Goal: Task Accomplishment & Management: Manage account settings

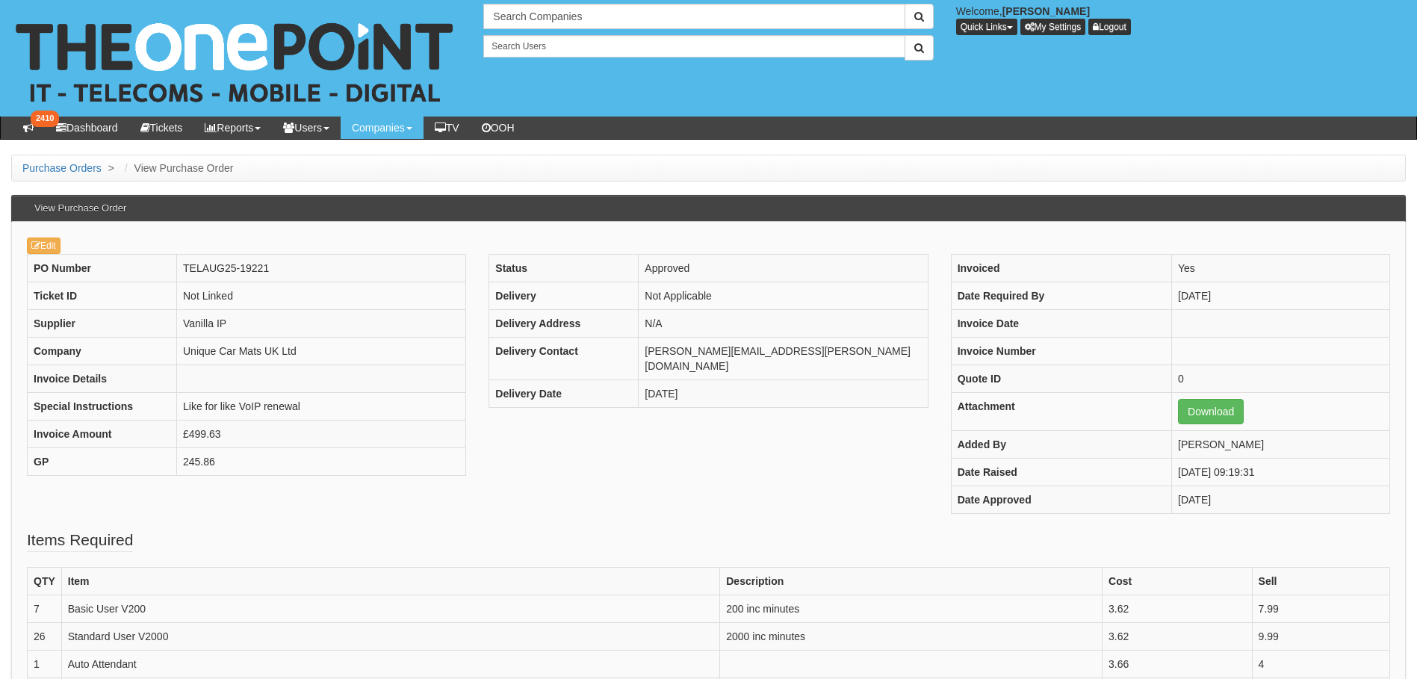
click at [43, 235] on div "Edit PO Number TELAUG25-19221 Ticket ID Not Linked Supplier Vanilla IP Company …" at bounding box center [708, 658] width 1395 height 872
click at [42, 242] on link "Edit" at bounding box center [44, 246] width 34 height 16
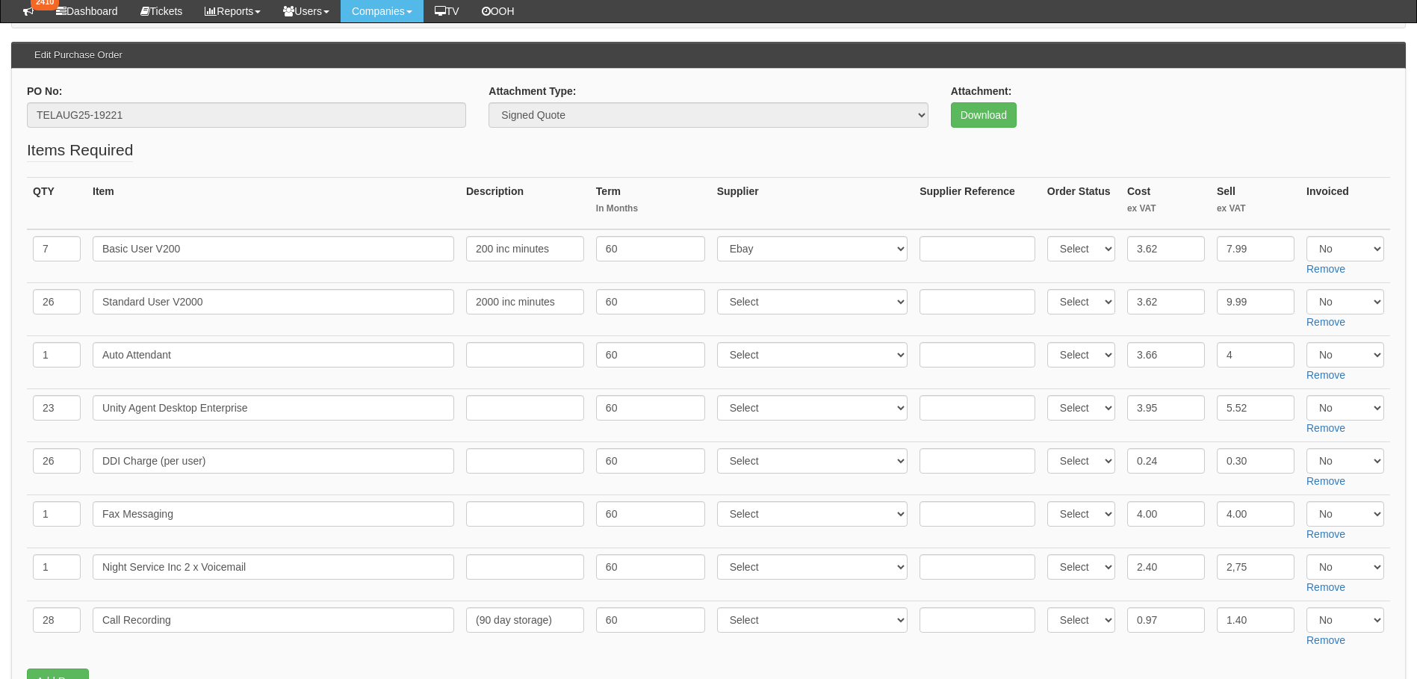
scroll to position [373, 0]
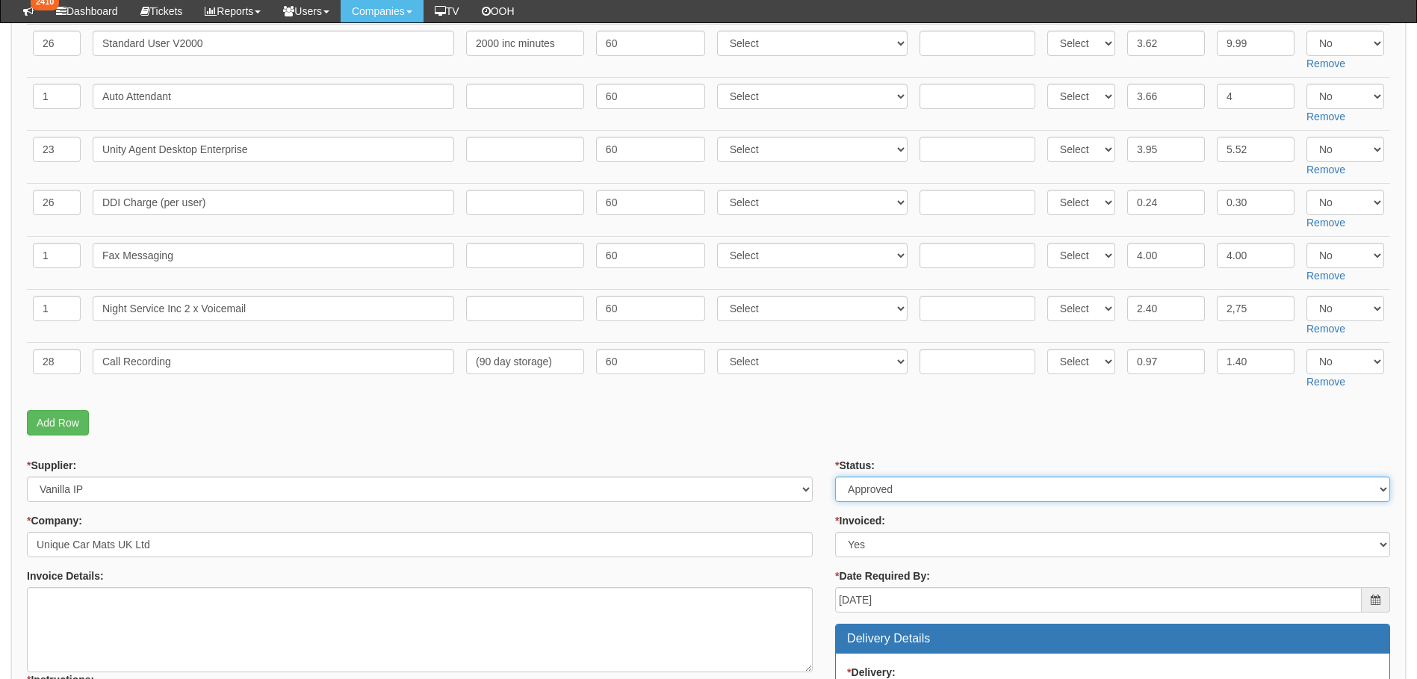
click at [912, 494] on select "Select Approved Completed Delivered Invoiced Ordered Ordered to site Part Order…" at bounding box center [1112, 489] width 555 height 25
select select "6"
click at [835, 477] on select "Select Approved Completed Delivered Invoiced Ordered Ordered to site Part Order…" at bounding box center [1112, 489] width 555 height 25
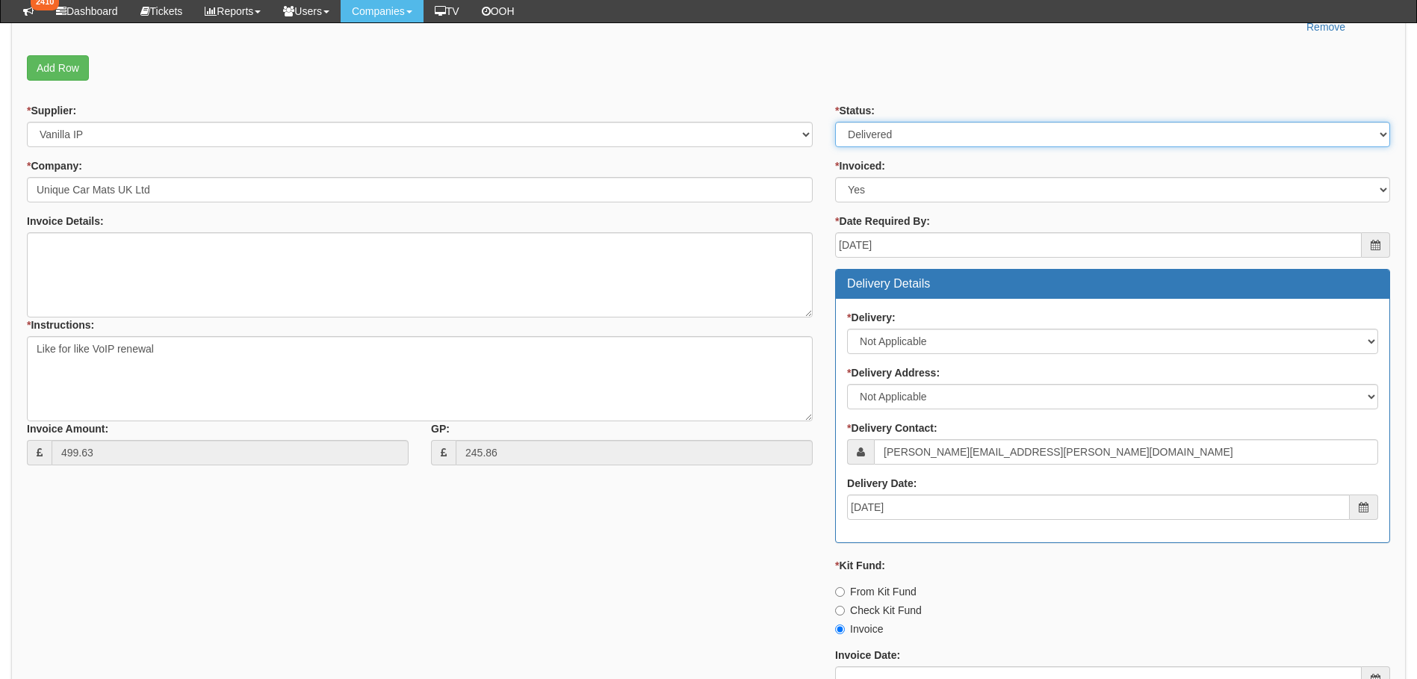
scroll to position [896, 0]
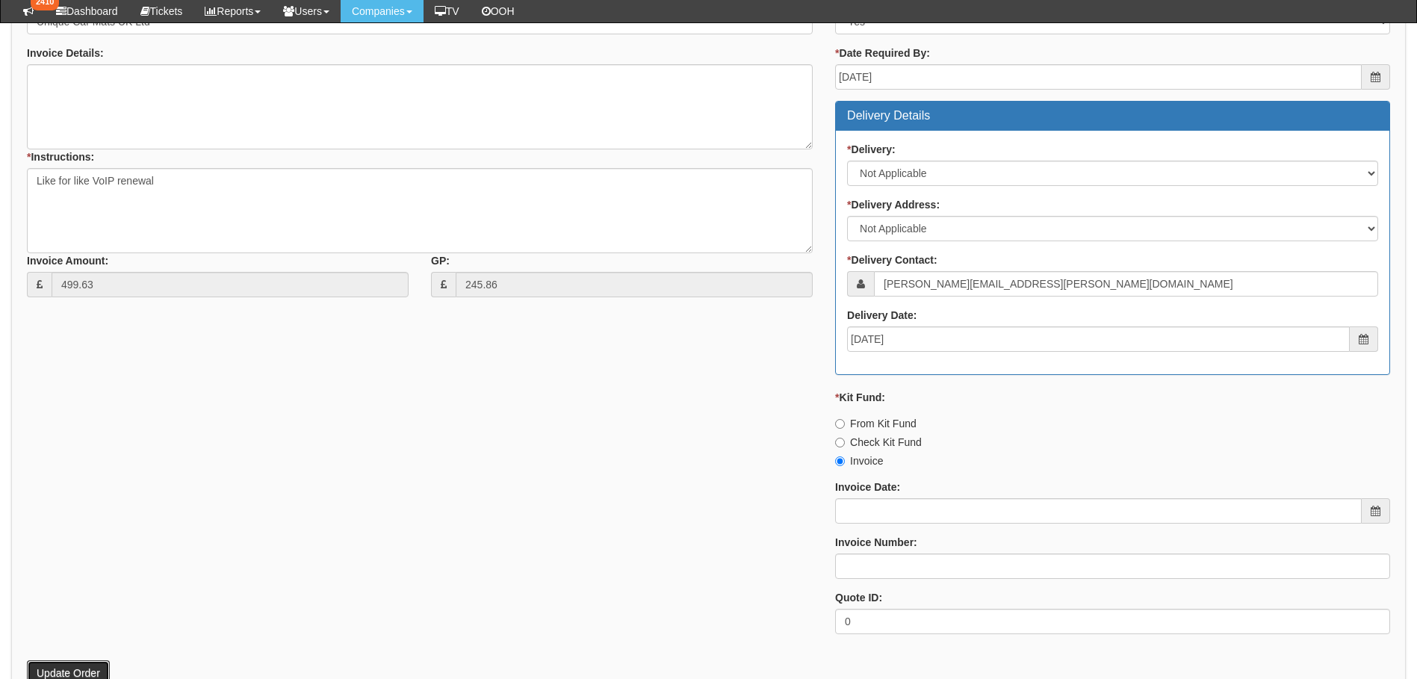
click at [58, 663] on button "Update Order" at bounding box center [68, 672] width 83 height 25
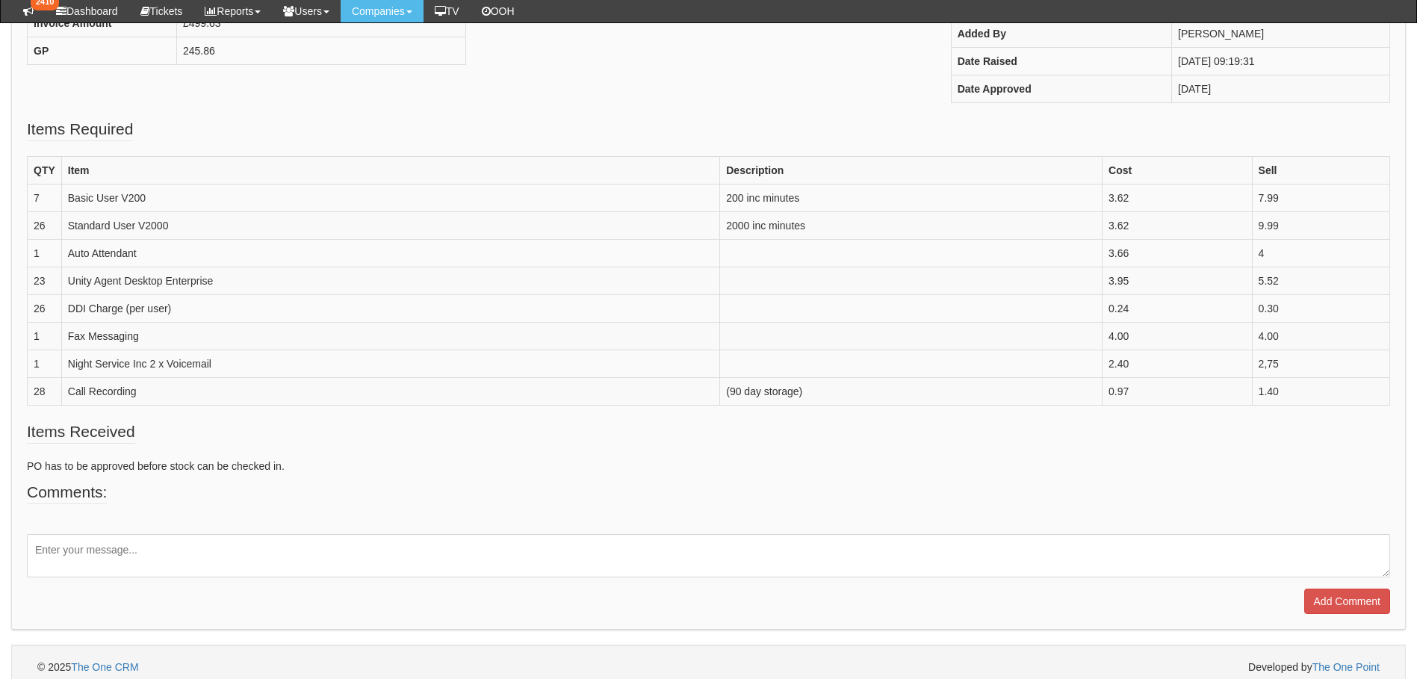
scroll to position [373, 0]
click at [129, 561] on textarea at bounding box center [708, 554] width 1363 height 43
click at [82, 554] on textarea at bounding box center [708, 554] width 1363 height 43
type textarea "Renewal Completed"
click at [1327, 592] on input "Add Comment" at bounding box center [1347, 600] width 86 height 25
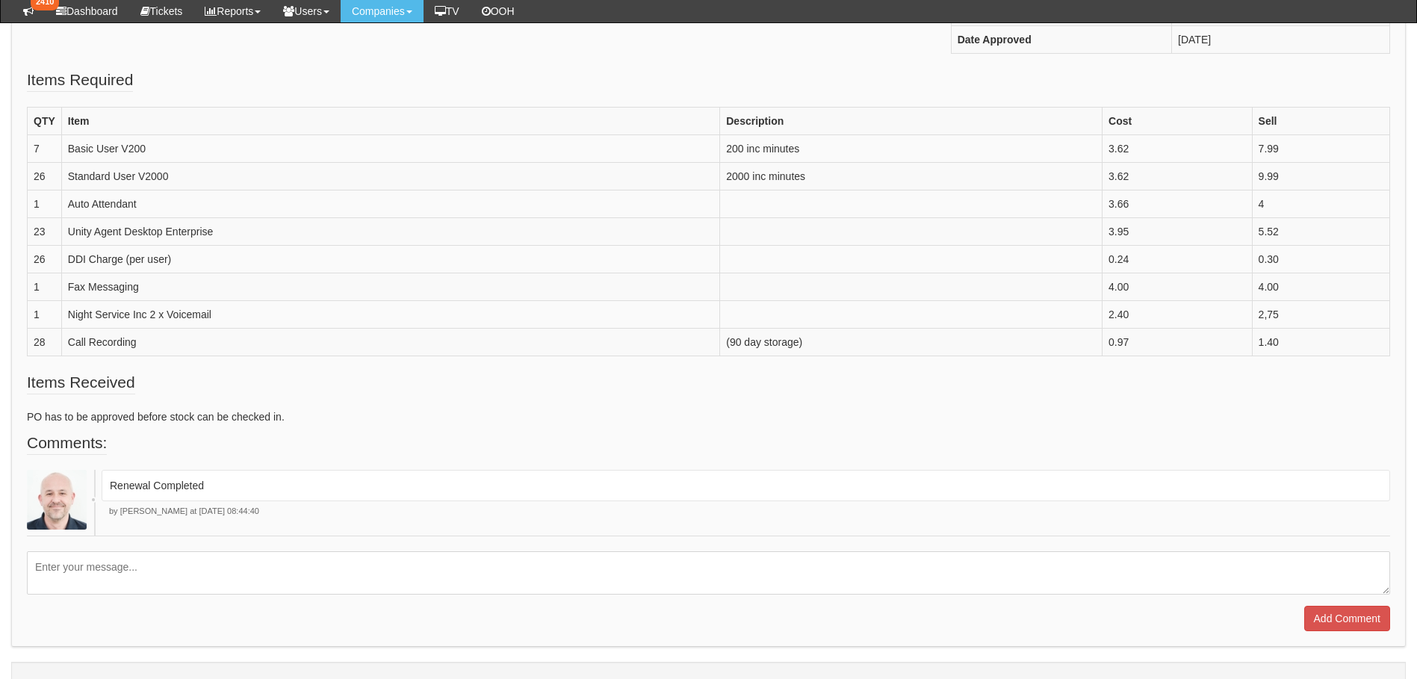
scroll to position [450, 0]
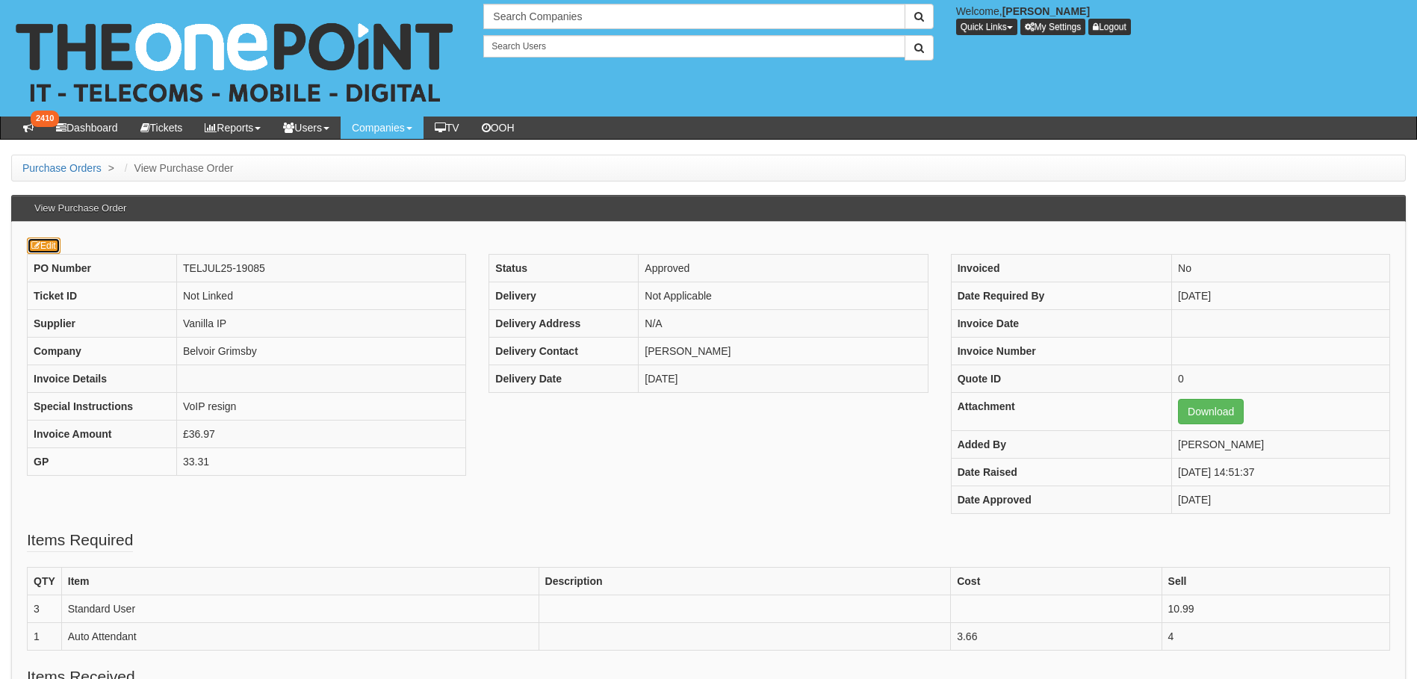
click at [39, 249] on icon at bounding box center [35, 245] width 9 height 9
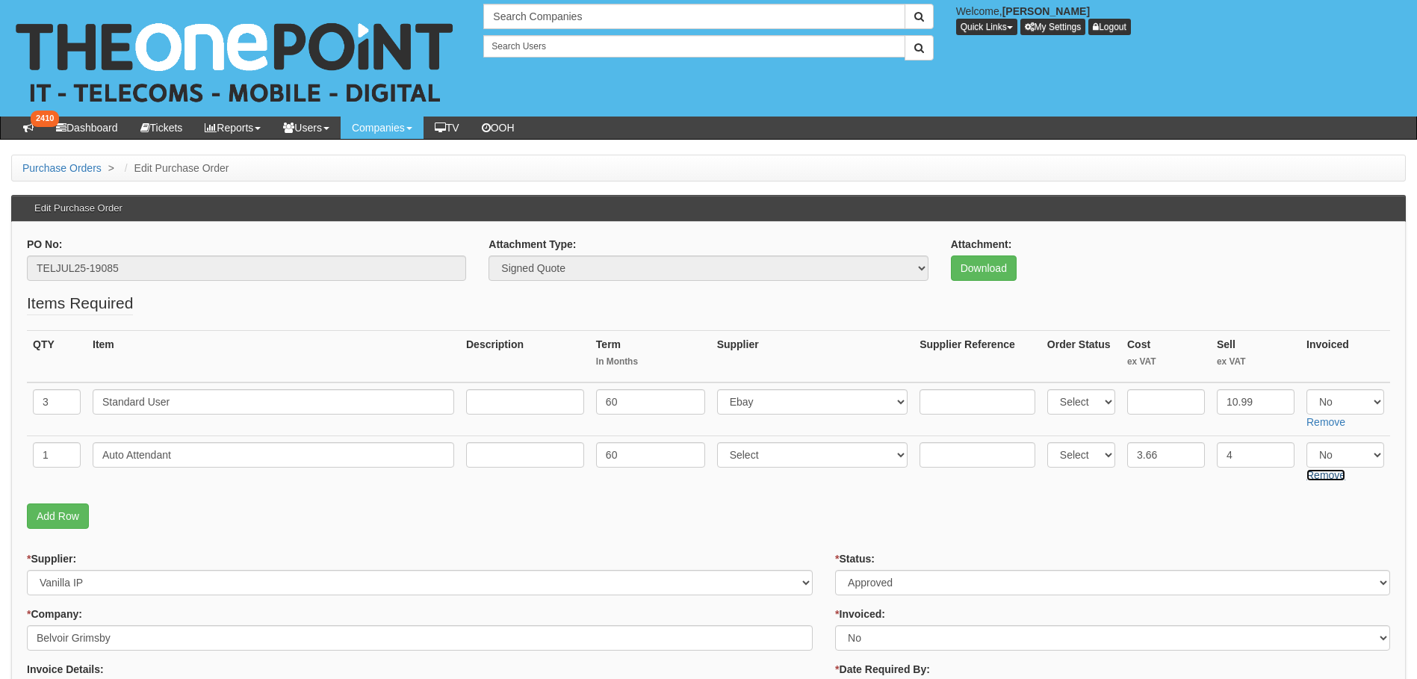
click at [1323, 472] on link "Remove" at bounding box center [1325, 475] width 39 height 12
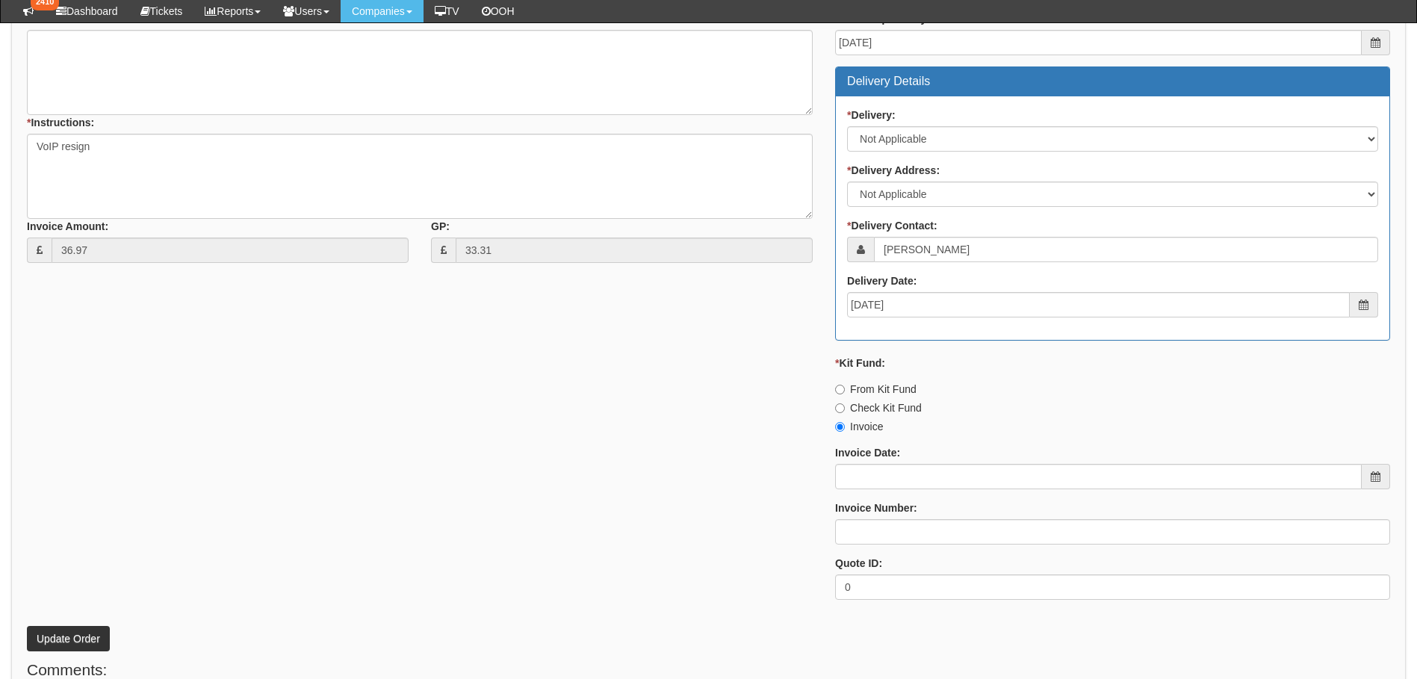
scroll to position [598, 0]
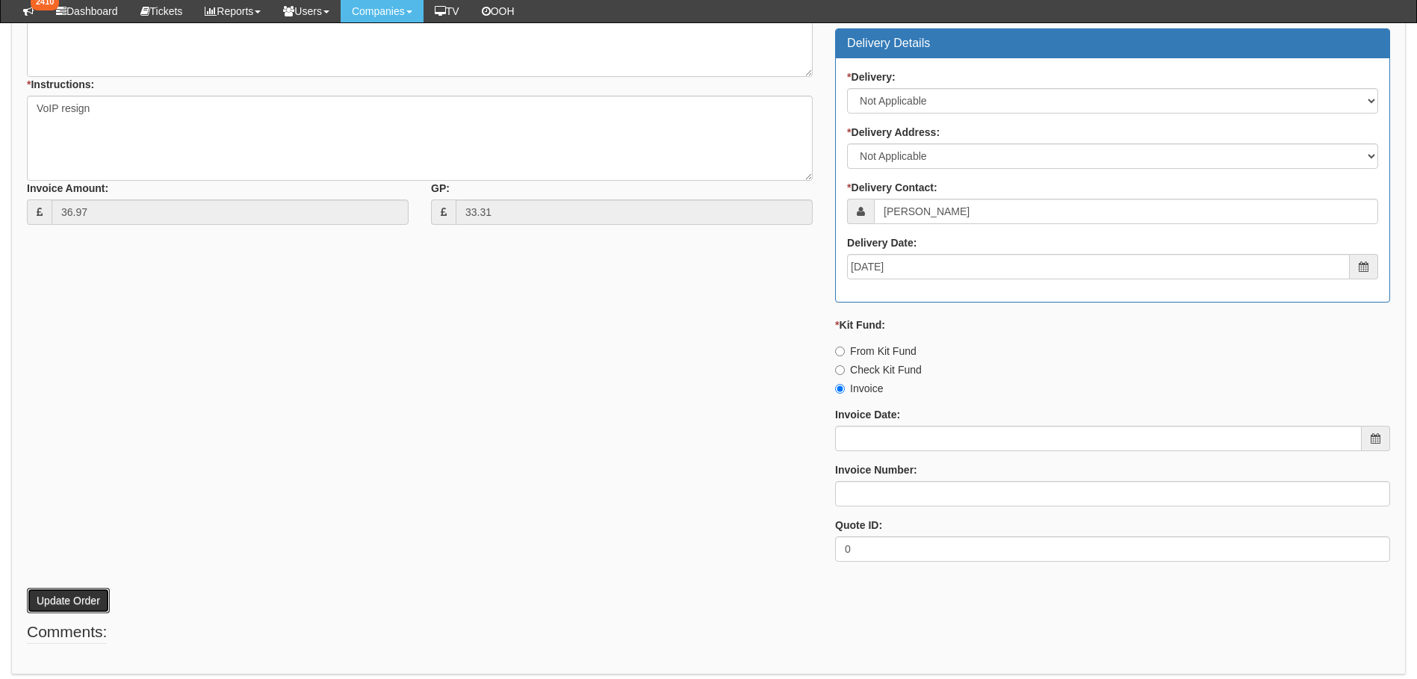
click at [66, 601] on button "Update Order" at bounding box center [68, 600] width 83 height 25
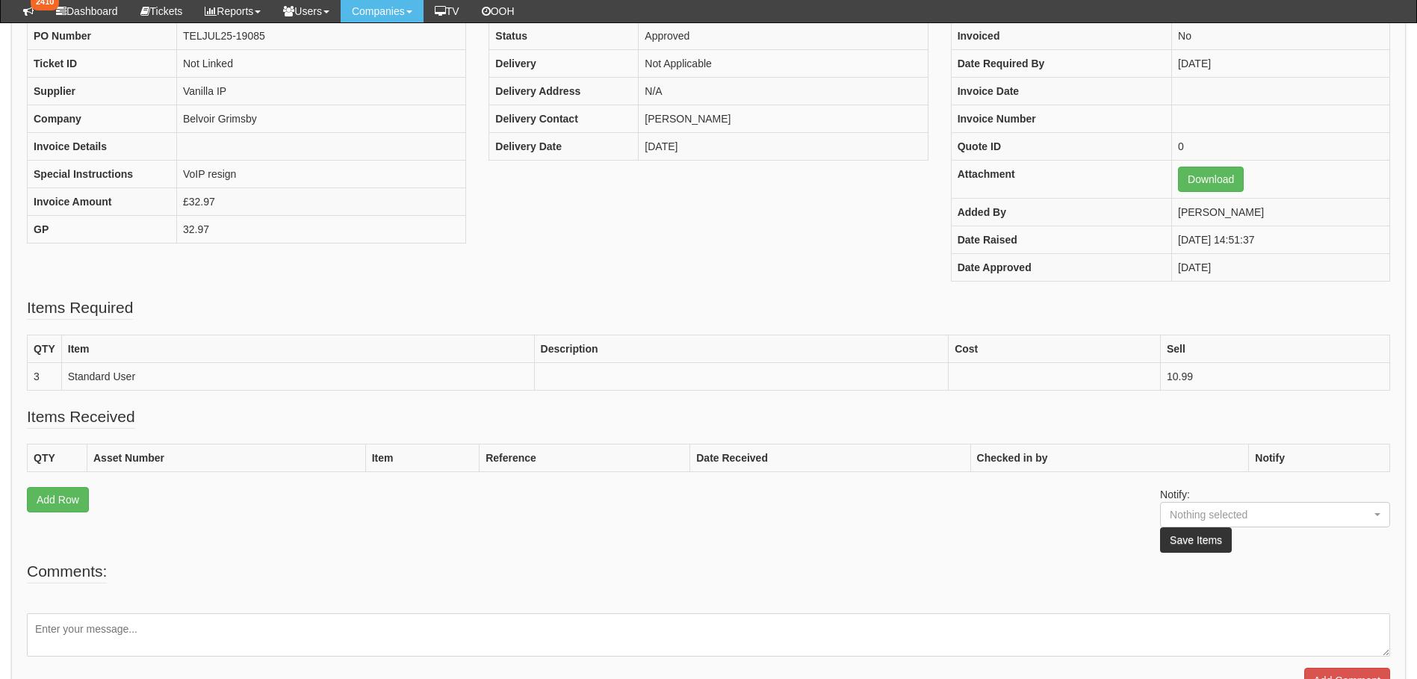
scroll to position [60, 0]
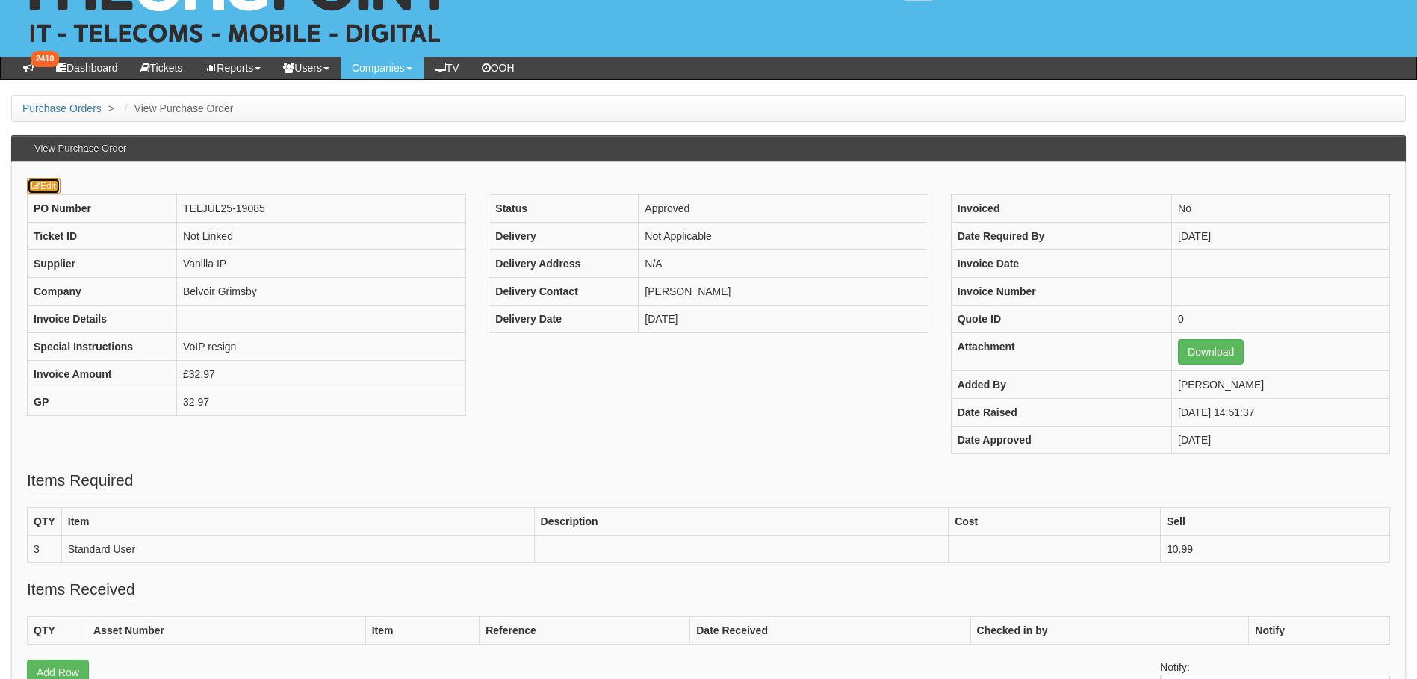
click at [44, 186] on link "Edit" at bounding box center [44, 186] width 34 height 16
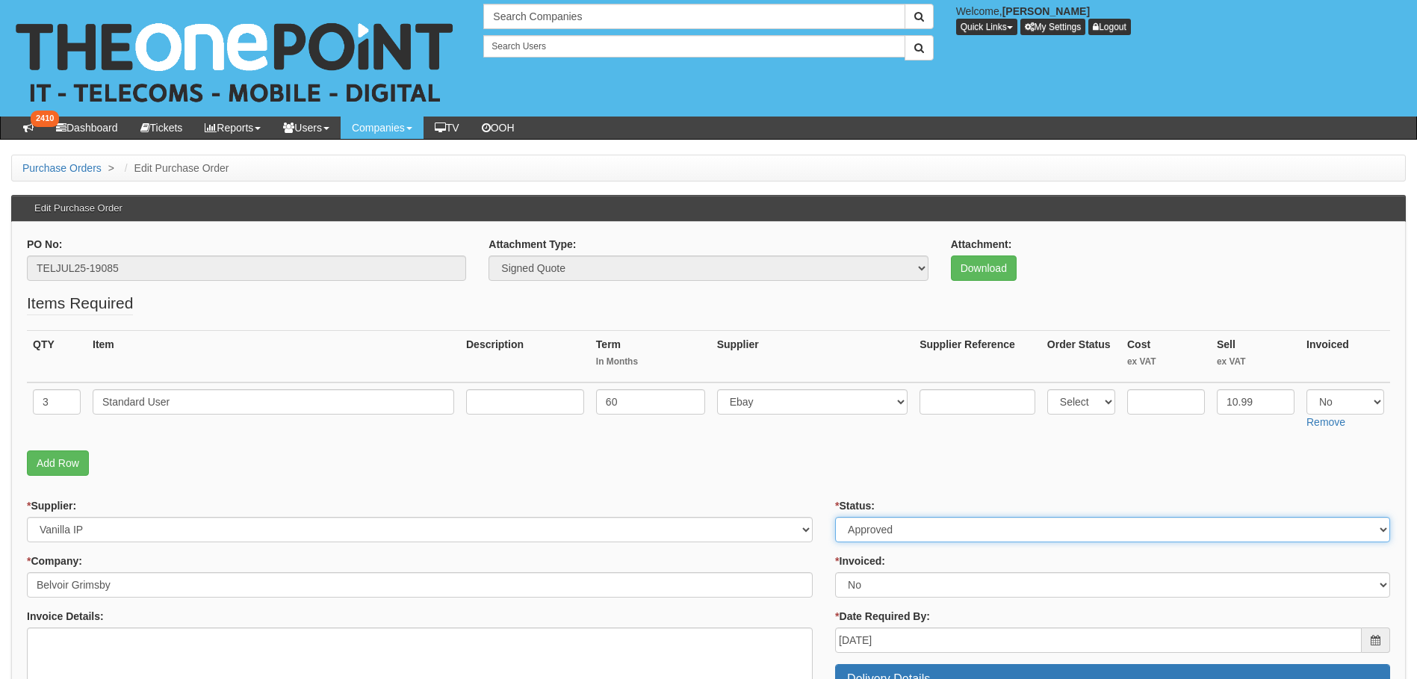
click at [905, 532] on select "Select Approved Completed Delivered Invoiced Ordered Ordered to site Part Order…" at bounding box center [1112, 529] width 555 height 25
select select "6"
click at [835, 517] on select "Select Approved Completed Delivered Invoiced Ordered Ordered to site Part Order…" at bounding box center [1112, 529] width 555 height 25
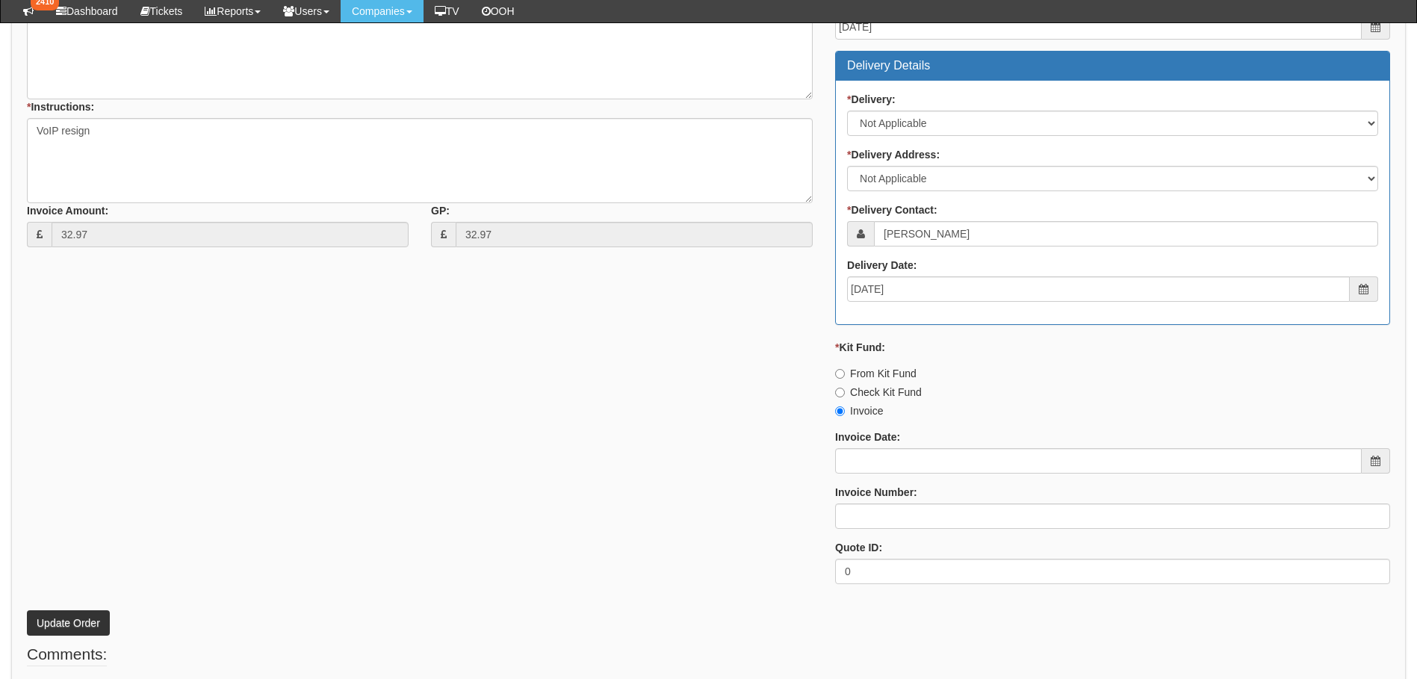
scroll to position [653, 0]
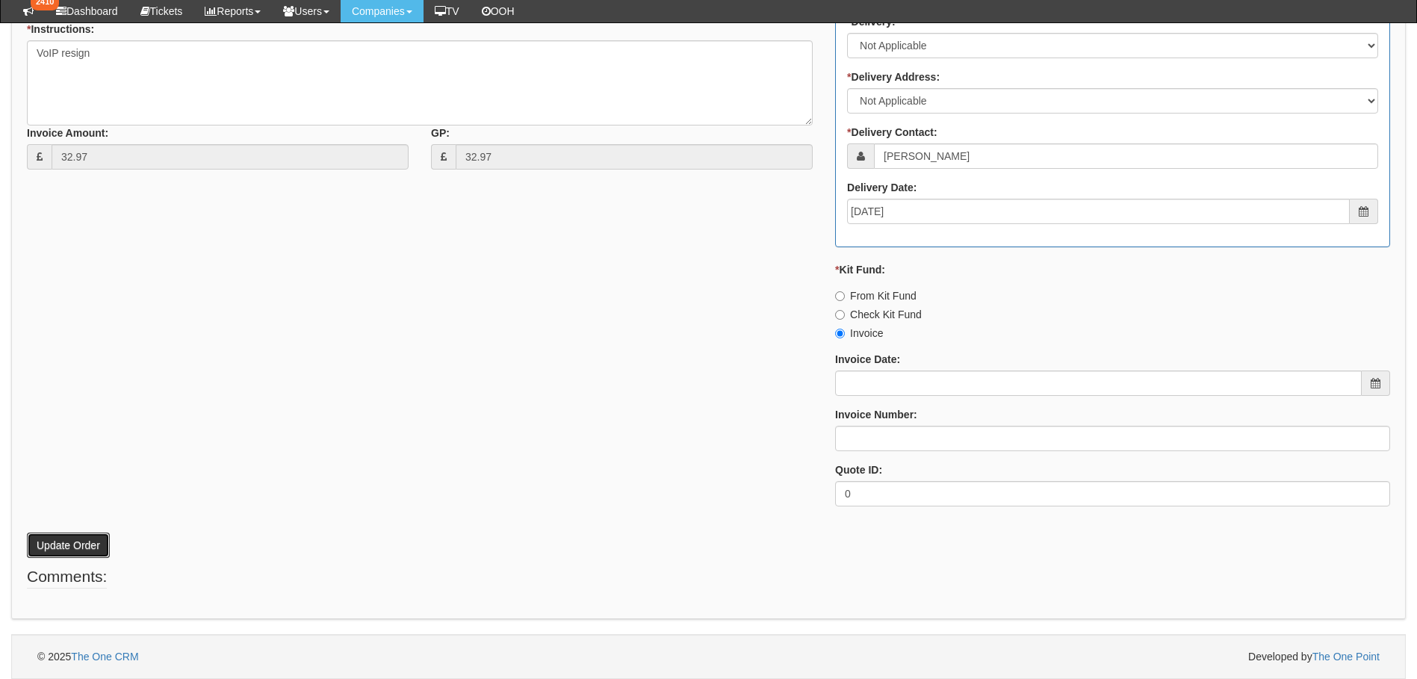
click at [60, 549] on button "Update Order" at bounding box center [68, 545] width 83 height 25
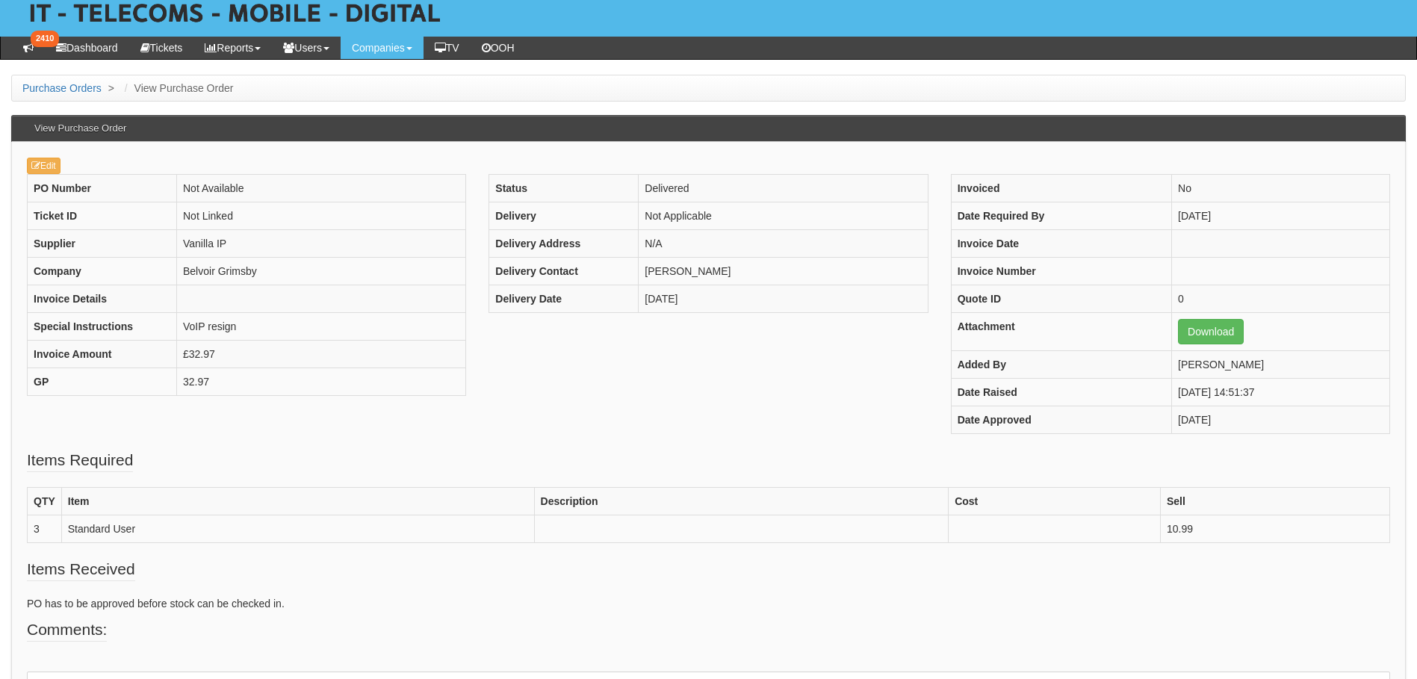
scroll to position [190, 0]
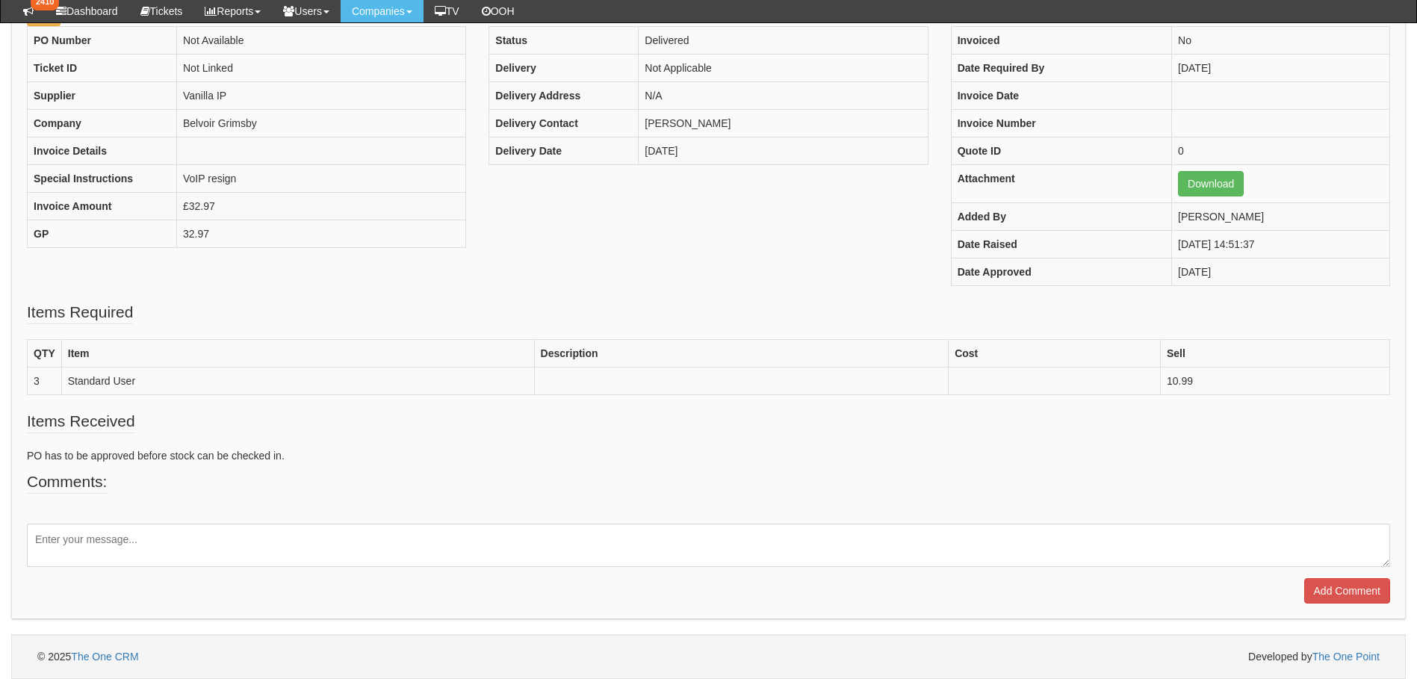
click at [90, 531] on textarea at bounding box center [708, 545] width 1363 height 43
type textarea "Renewal Completed"
click at [1328, 584] on input "Add Comment" at bounding box center [1347, 590] width 86 height 25
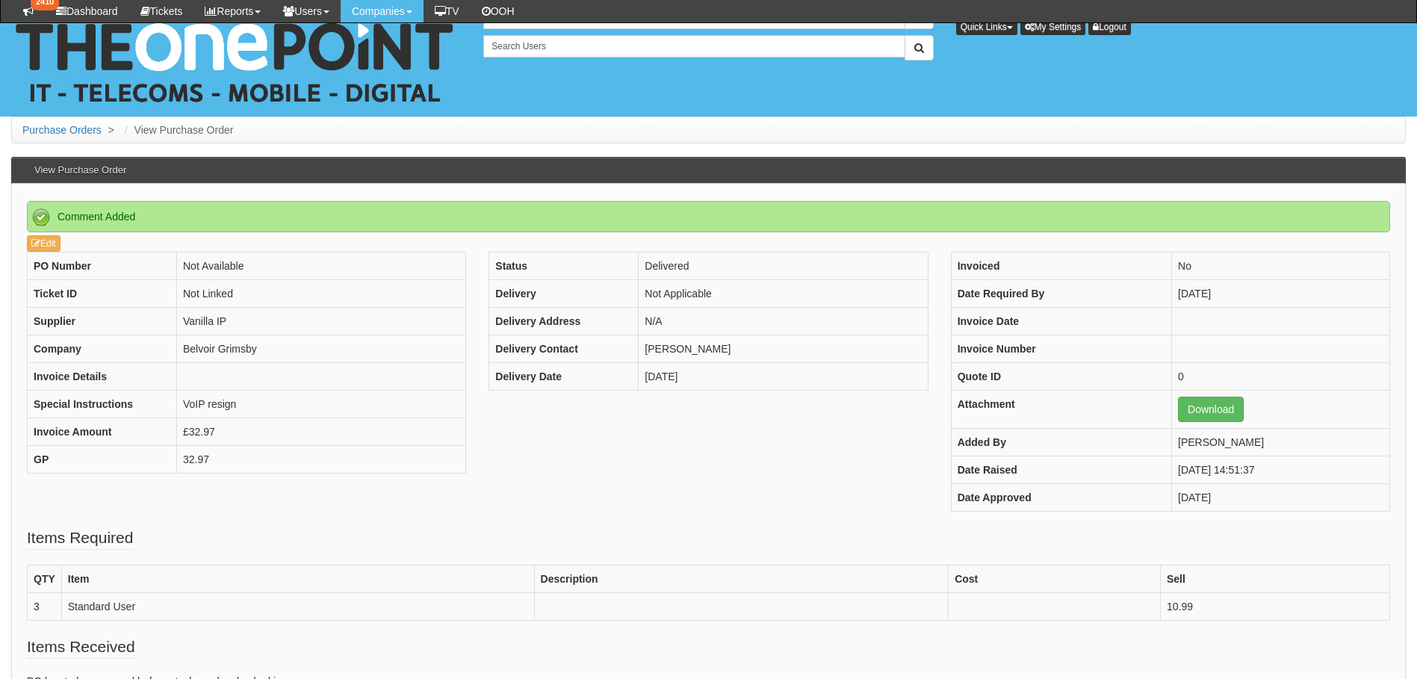
scroll to position [292, 0]
